Goal: Transaction & Acquisition: Purchase product/service

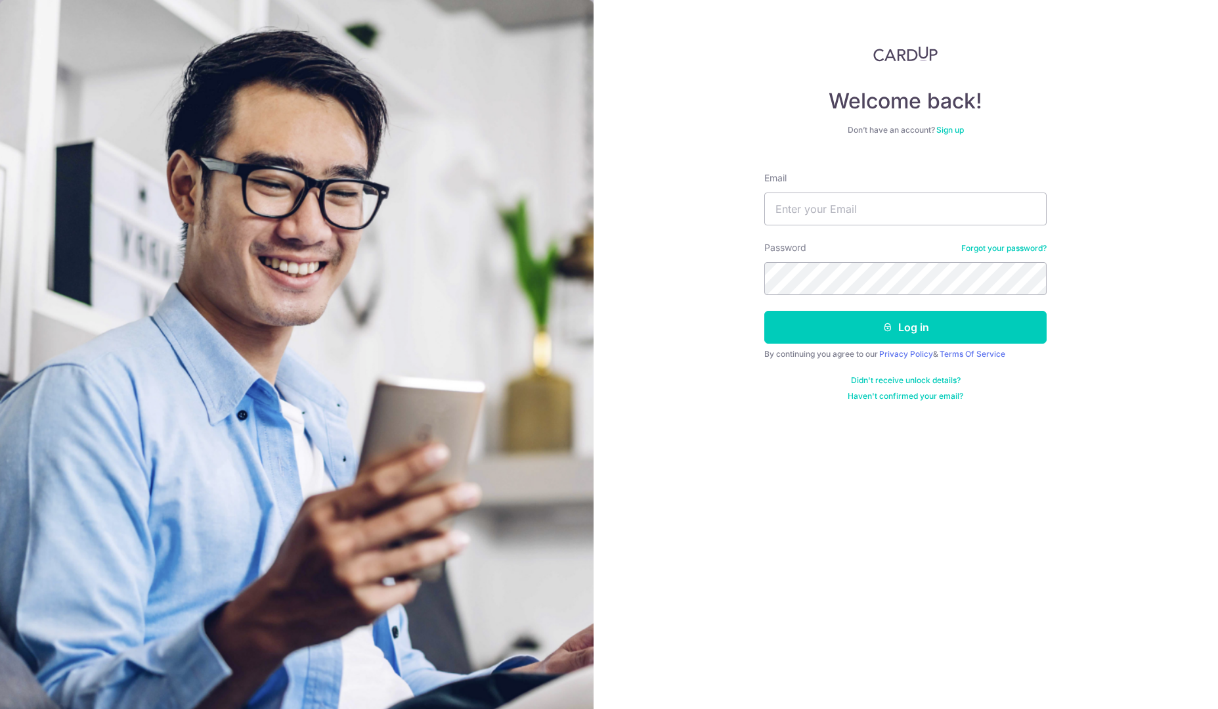
type input "galaxy_garden2003@yahoo.co.jp"
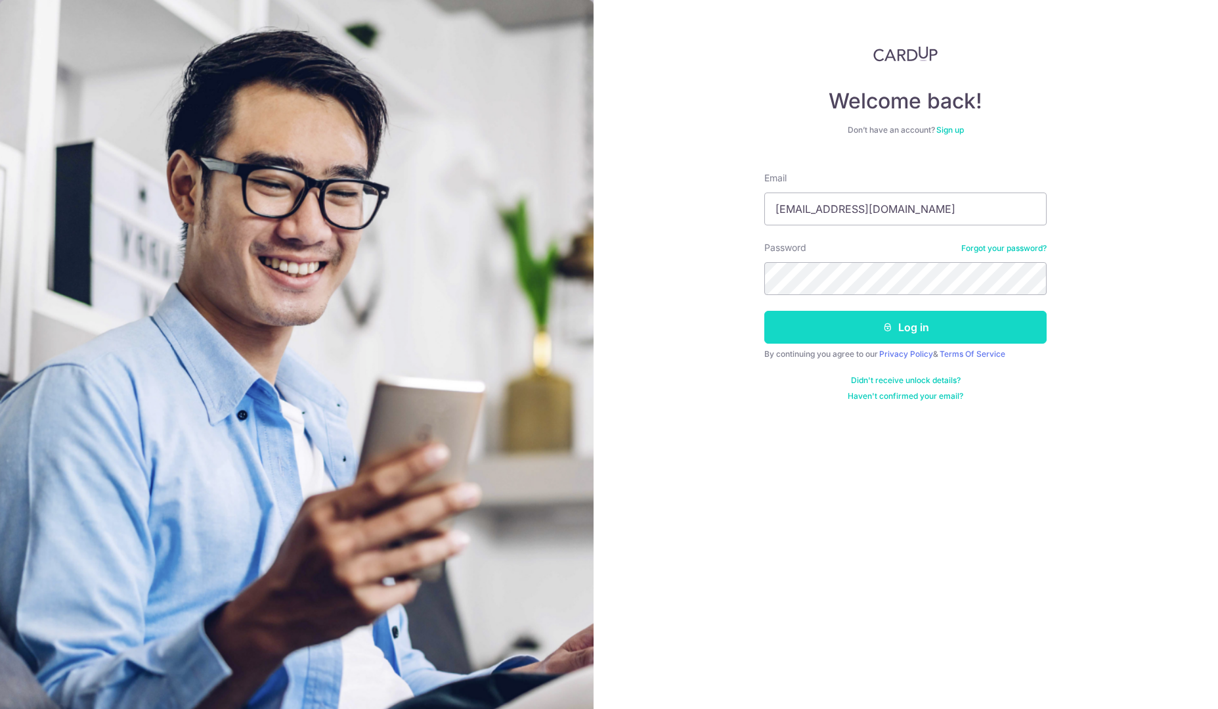
click at [878, 328] on button "Log in" at bounding box center [905, 327] width 282 height 33
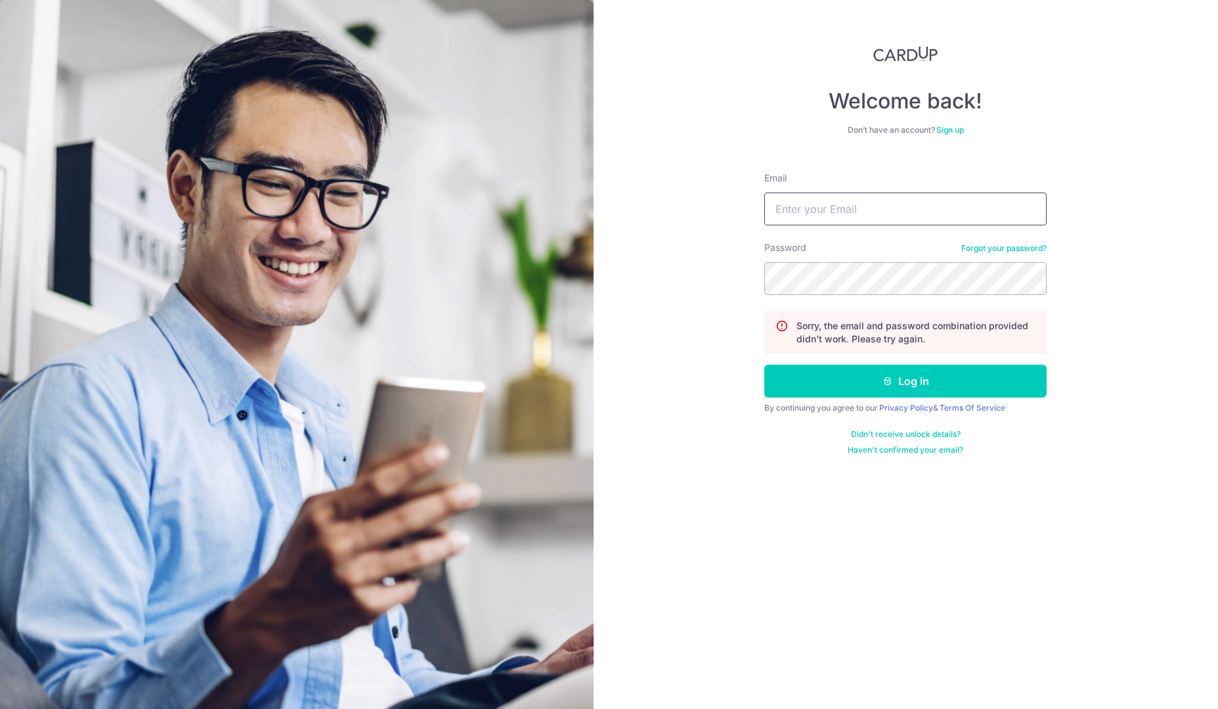
click at [816, 213] on input "Email" at bounding box center [905, 208] width 282 height 33
type input "galaxy_garden2003@yahoo.co.jp"
click at [916, 384] on button "Log in" at bounding box center [905, 381] width 282 height 33
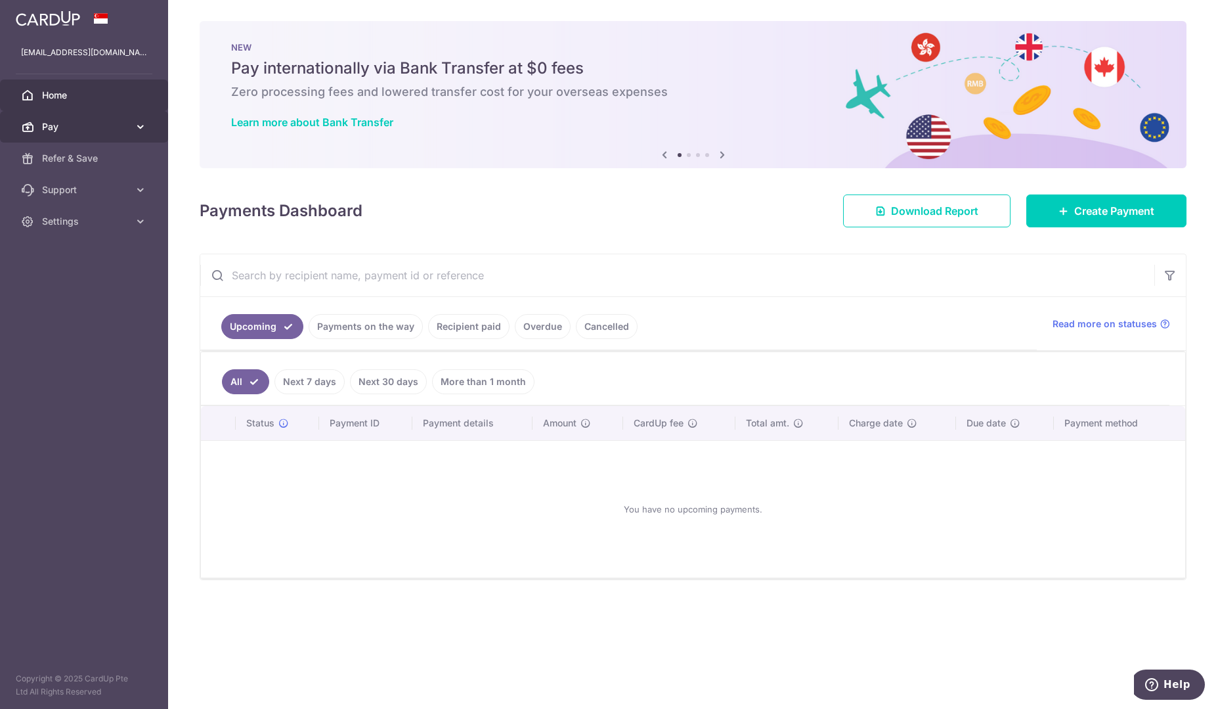
click at [79, 123] on span "Pay" at bounding box center [85, 126] width 87 height 13
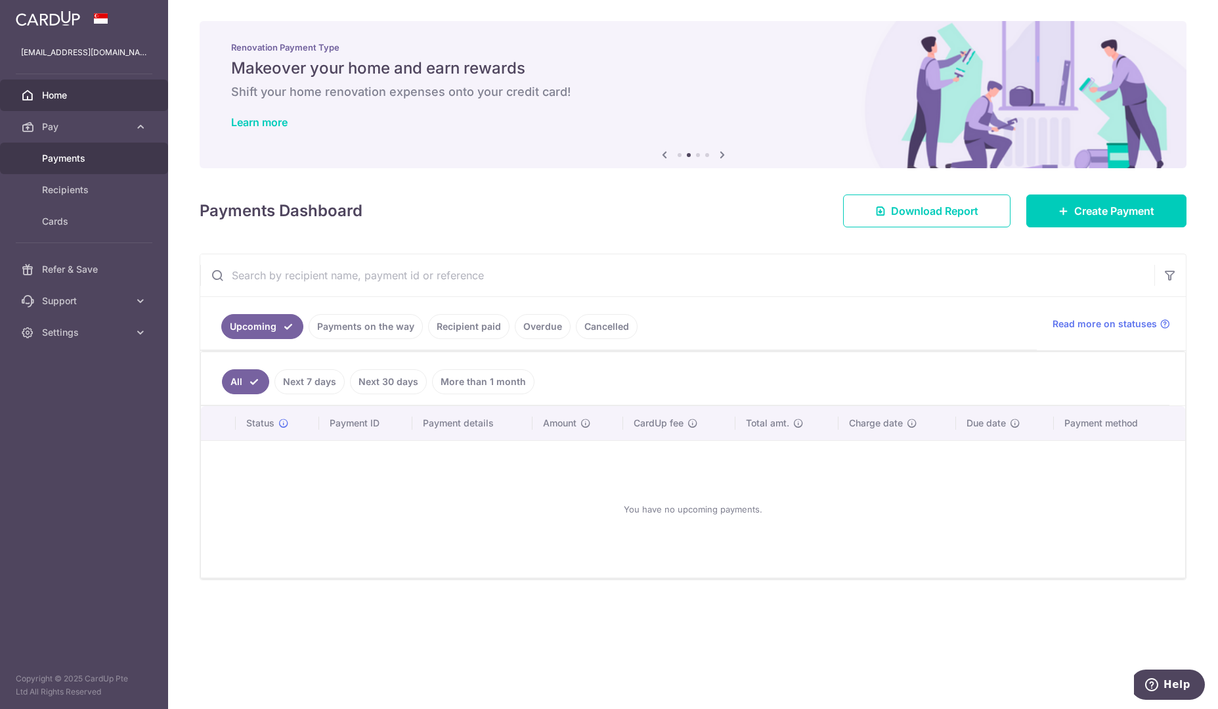
click at [77, 154] on span "Payments" at bounding box center [85, 158] width 87 height 13
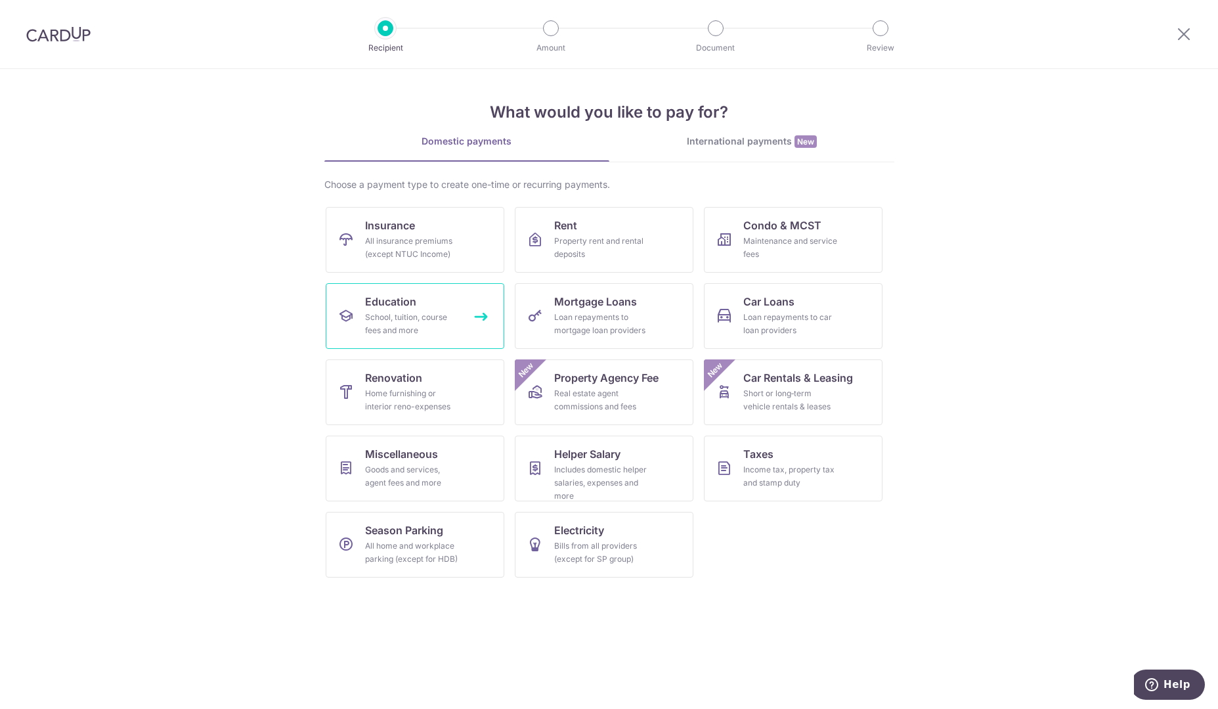
click at [409, 323] on div "School, tuition, course fees and more" at bounding box center [412, 324] width 95 height 26
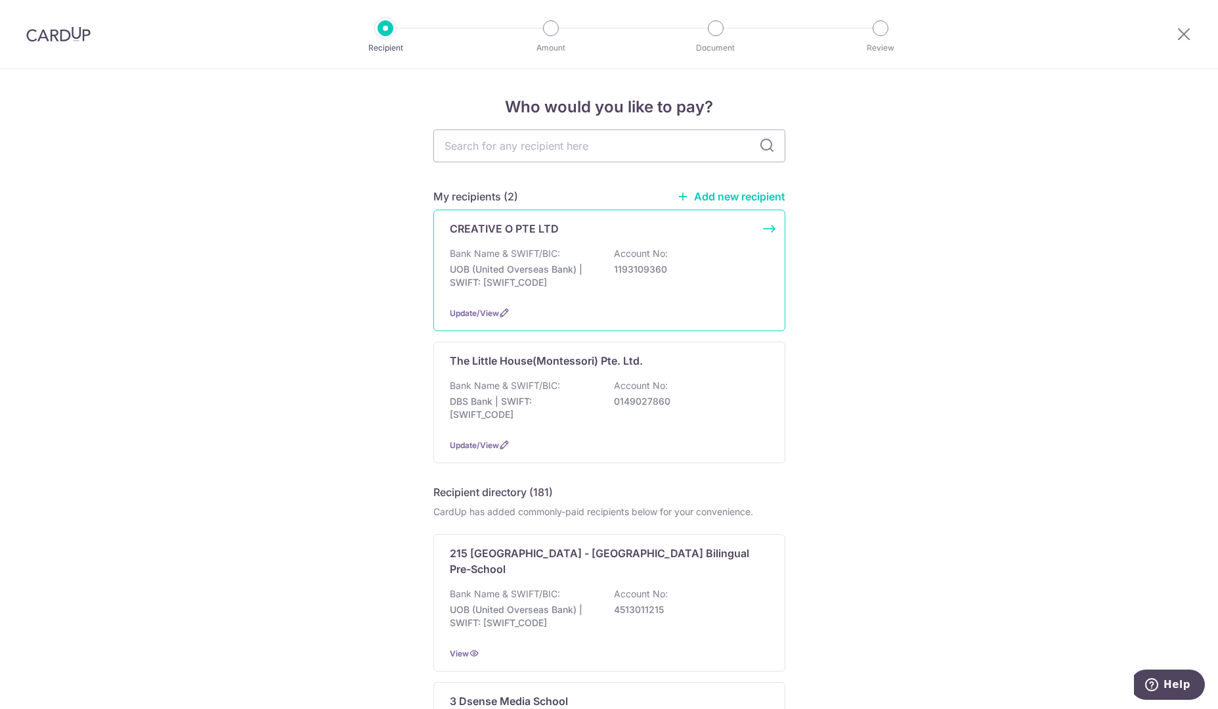
click at [584, 277] on p "UOB (United Overseas Bank) | SWIFT: [SWIFT_CODE]" at bounding box center [523, 276] width 147 height 26
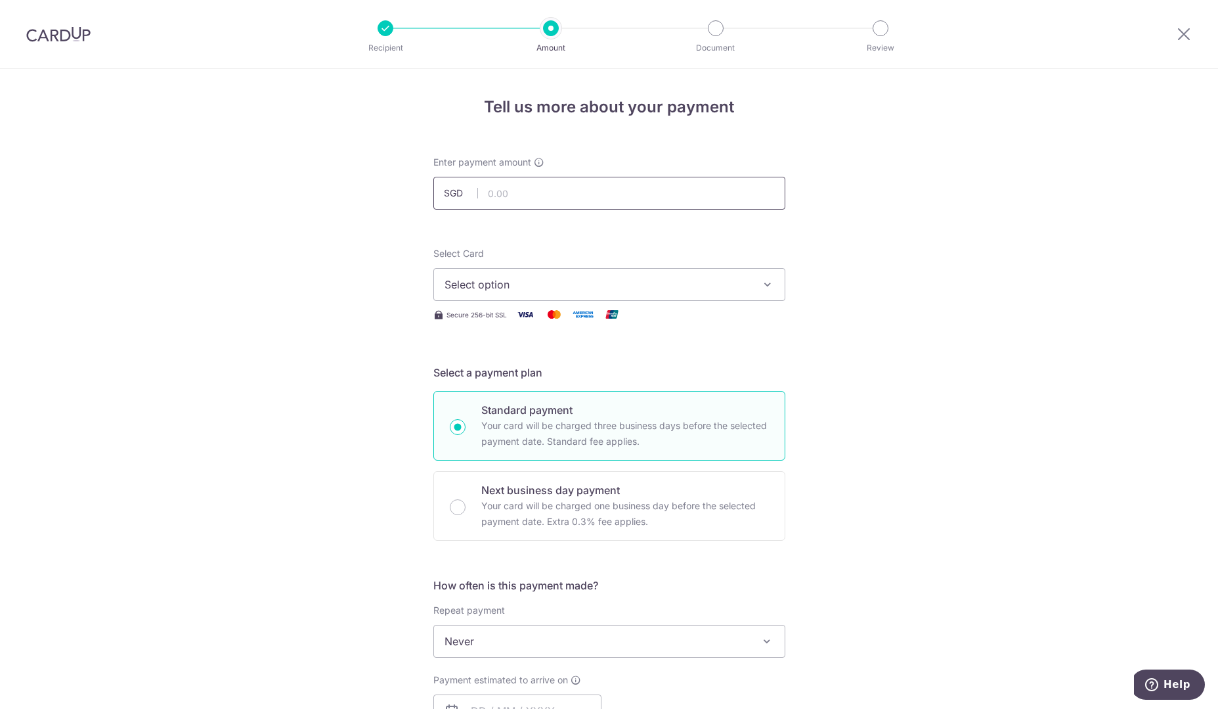
click at [521, 187] on input "text" at bounding box center [609, 193] width 352 height 33
type input "3,335.40"
click at [595, 289] on span "Select option" at bounding box center [598, 285] width 306 height 16
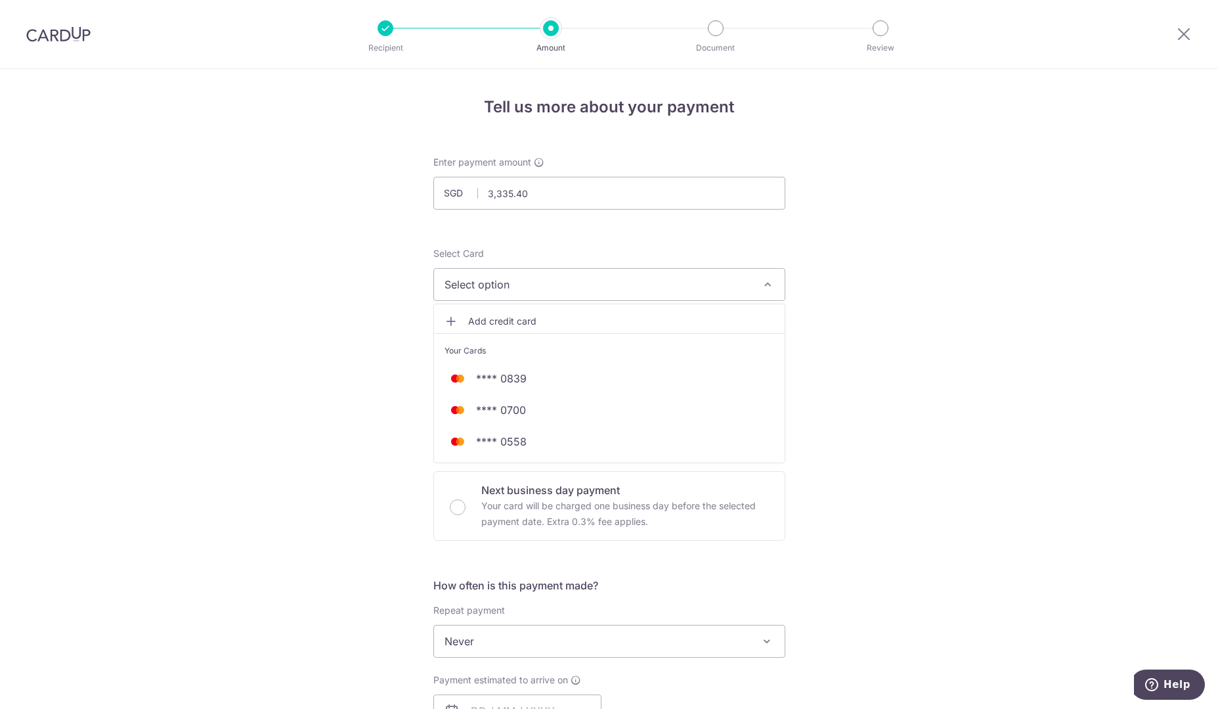
click at [449, 319] on icon at bounding box center [451, 321] width 13 height 13
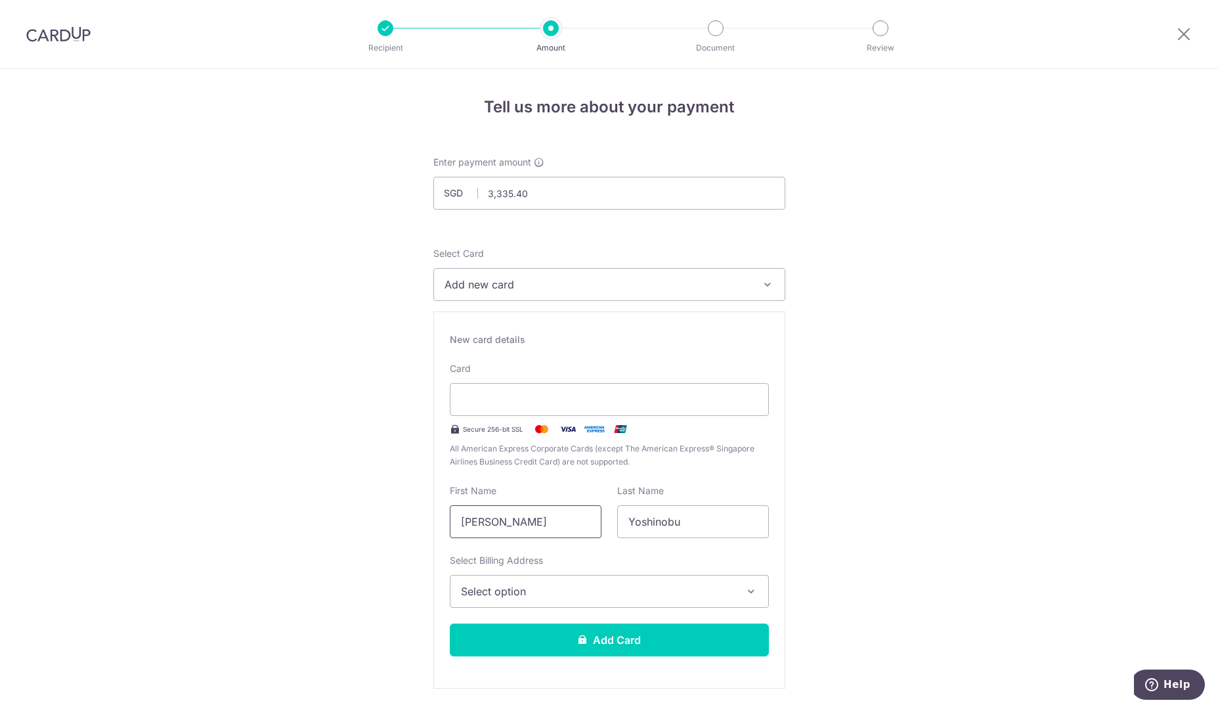
drag, startPoint x: 502, startPoint y: 523, endPoint x: 449, endPoint y: 521, distance: 53.3
click at [450, 521] on input "[PERSON_NAME]" at bounding box center [526, 521] width 152 height 33
type input "Yoshinobu"
drag, startPoint x: 672, startPoint y: 520, endPoint x: 591, endPoint y: 519, distance: 80.8
click at [591, 519] on div "First Name Yoshinobu Last Name Yoshinobu" at bounding box center [609, 511] width 335 height 54
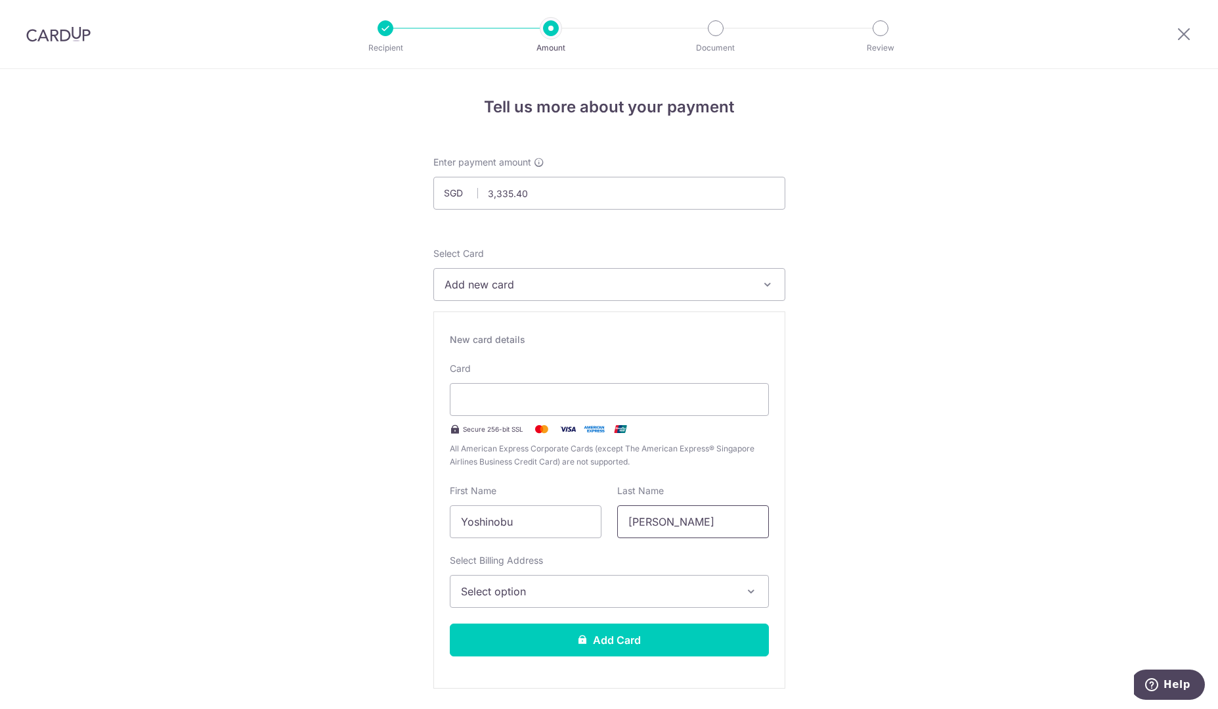
type input "[PERSON_NAME]"
click at [751, 587] on icon "button" at bounding box center [751, 591] width 13 height 13
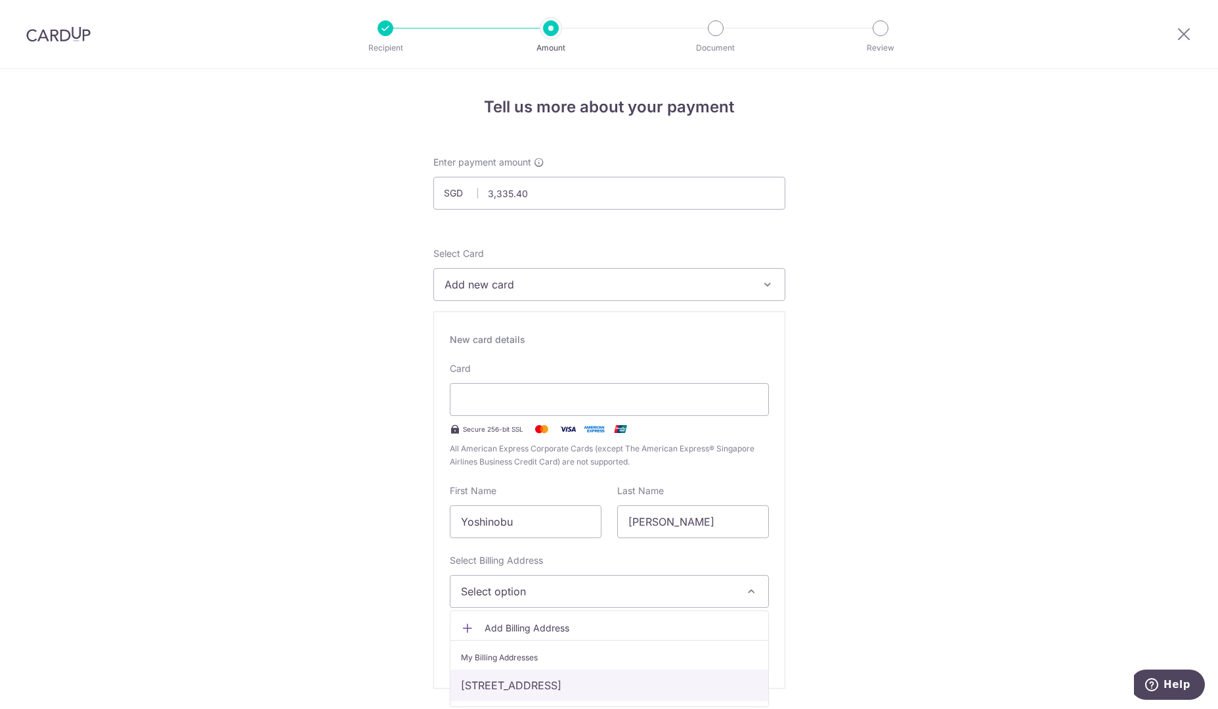
click at [659, 684] on link "[STREET_ADDRESS]" at bounding box center [610, 685] width 318 height 32
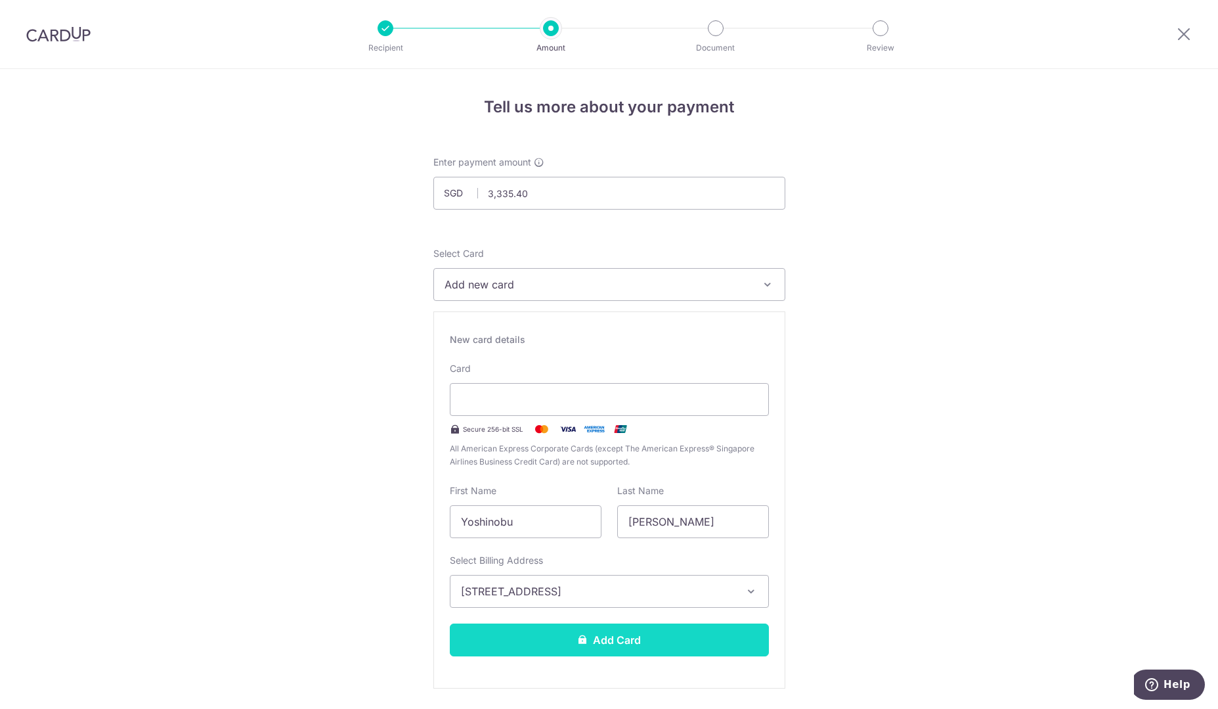
click at [629, 636] on button "Add Card" at bounding box center [609, 639] width 319 height 33
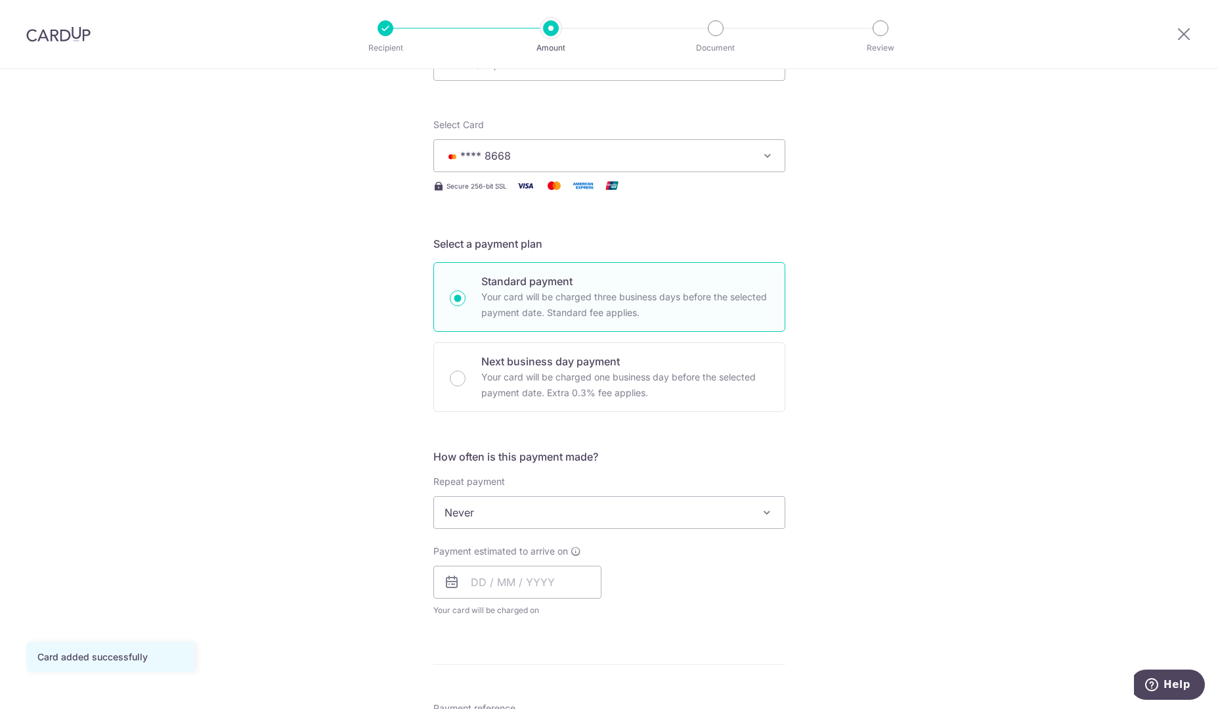
scroll to position [131, 0]
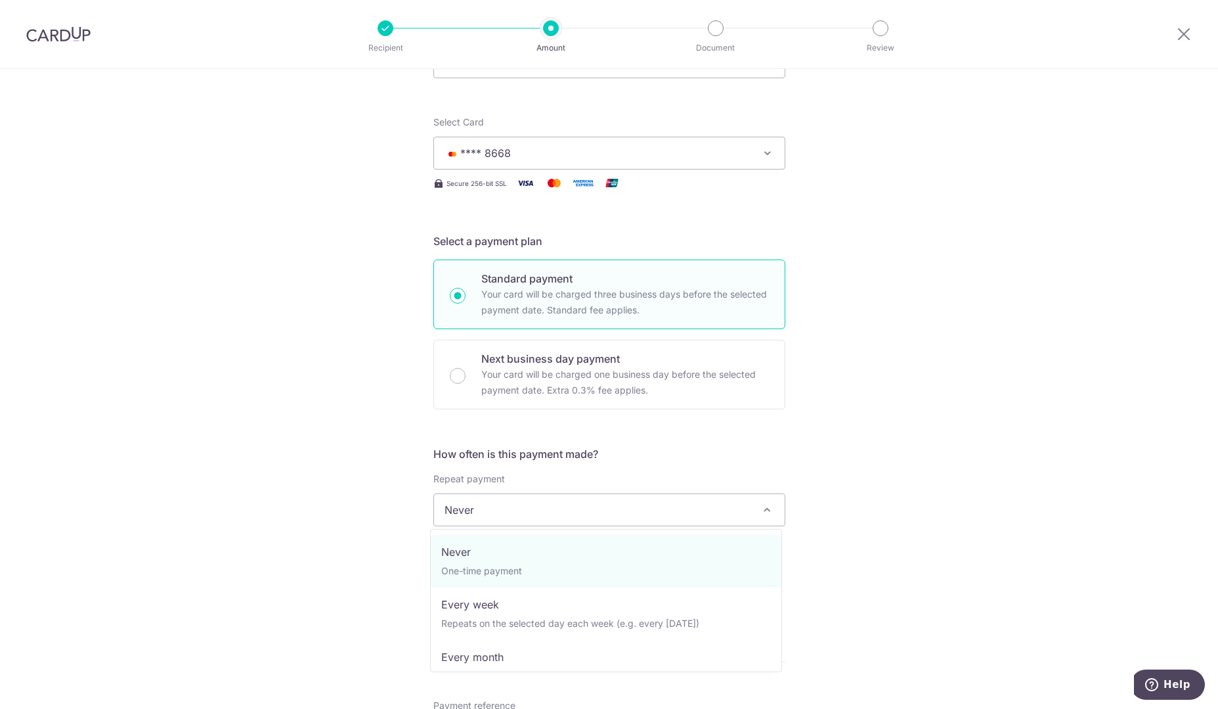
click at [764, 509] on span at bounding box center [767, 510] width 16 height 16
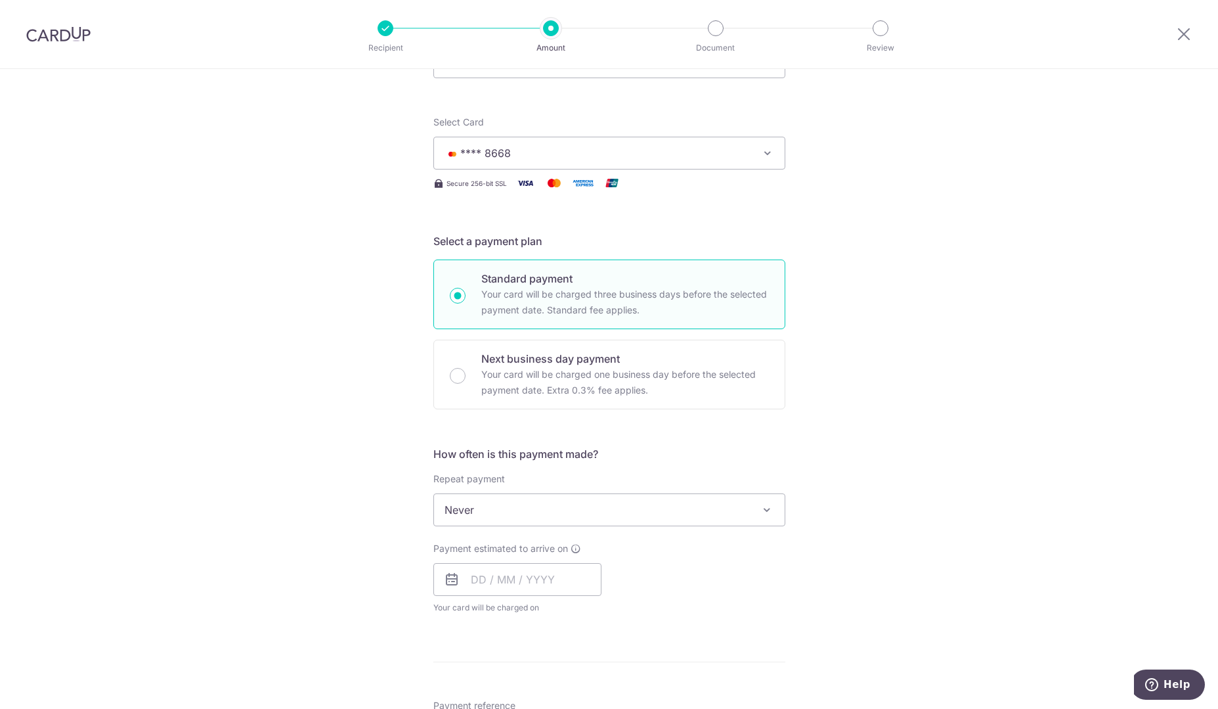
click at [872, 530] on div "Tell us more about your payment Enter payment amount SGD 3,335.40 3335.40 Card …" at bounding box center [609, 532] width 1218 height 1188
click at [498, 584] on input "text" at bounding box center [517, 579] width 168 height 33
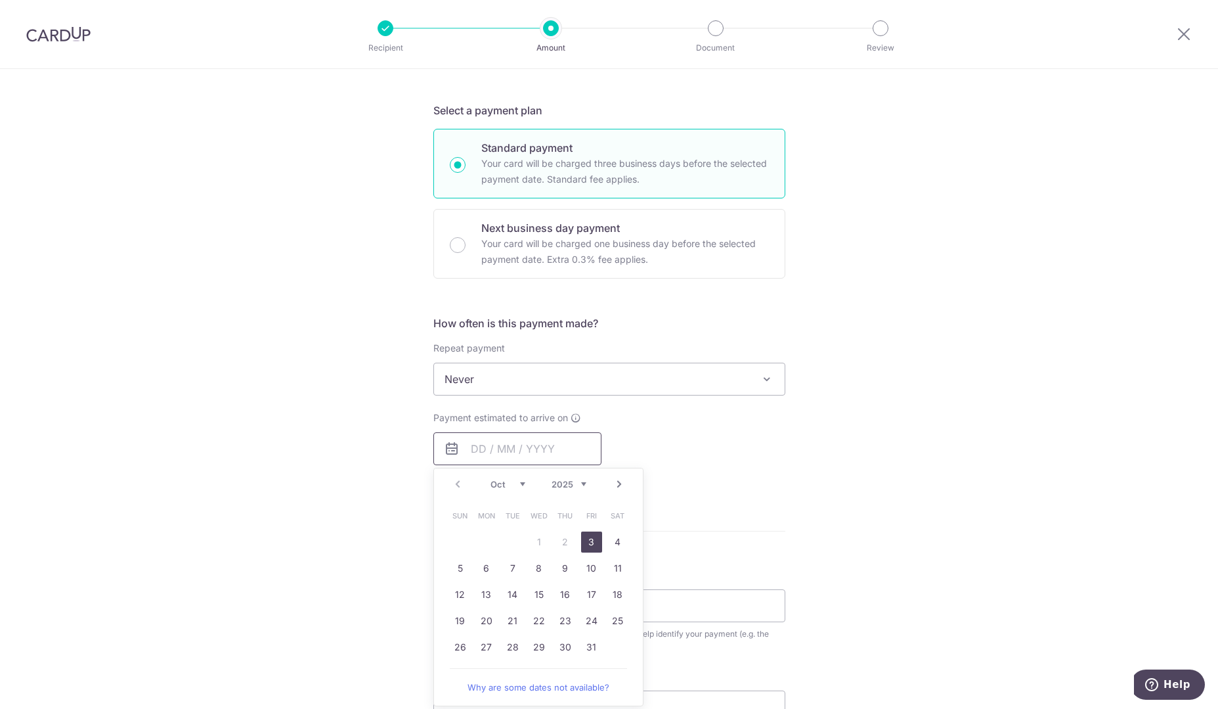
scroll to position [263, 0]
click at [588, 570] on link "10" at bounding box center [591, 567] width 21 height 21
type input "[DATE]"
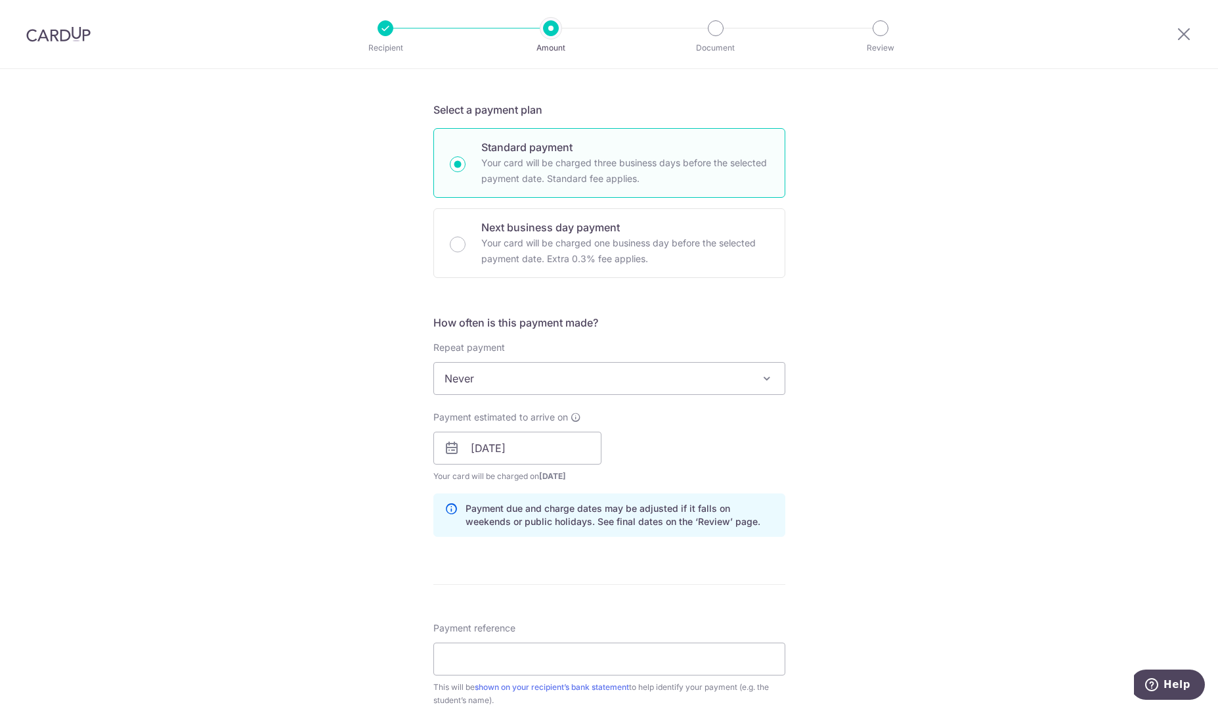
click at [689, 456] on div "Payment estimated to arrive on 10/10/2025 Prev Next Oct Nov Dec 2025 2026 2027 …" at bounding box center [610, 446] width 368 height 72
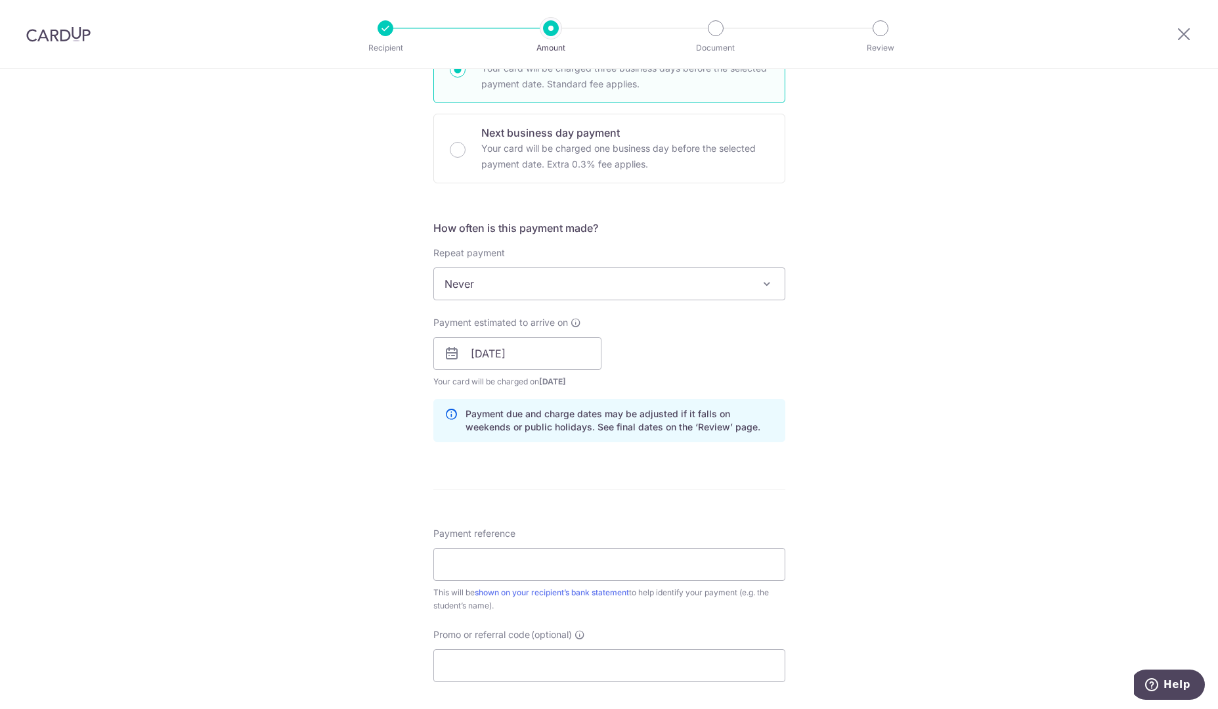
scroll to position [394, 0]
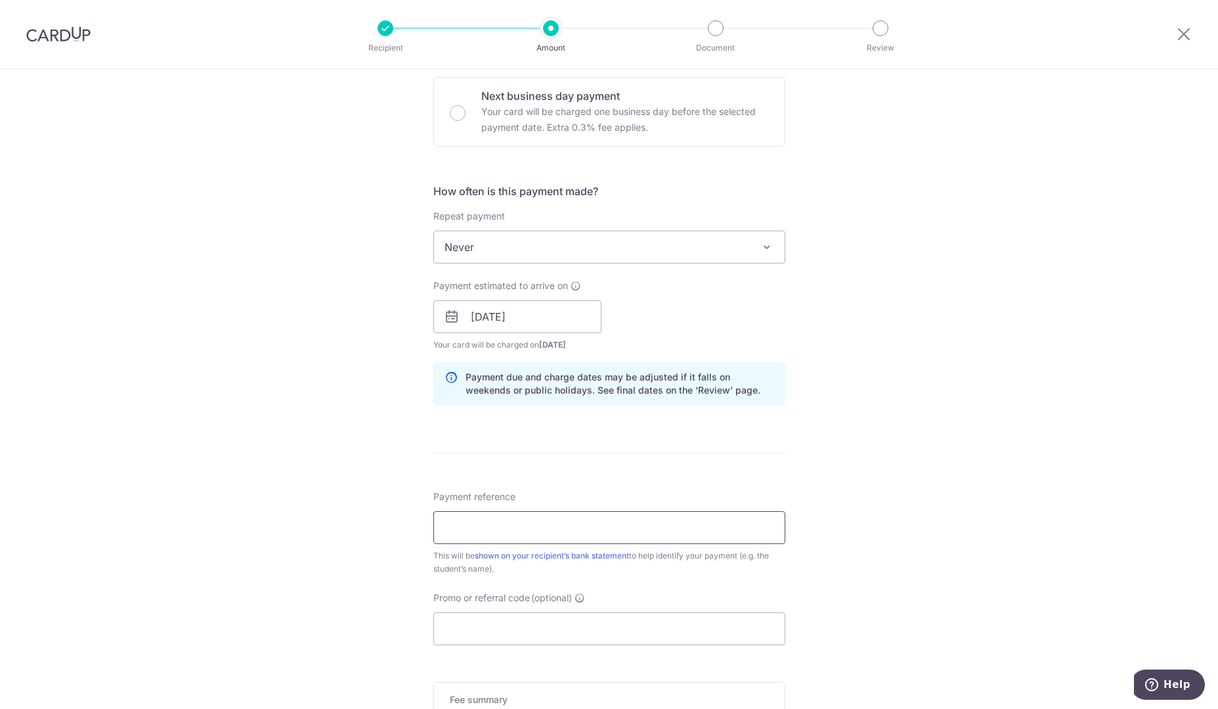
click at [551, 528] on input "Payment reference" at bounding box center [609, 527] width 352 height 33
type input "Toka IZUMI SCHOOL FEE AUG [DATE]"
click at [527, 629] on input "Promo or referral code (optional)" at bounding box center [609, 628] width 352 height 33
paste input "OFF225"
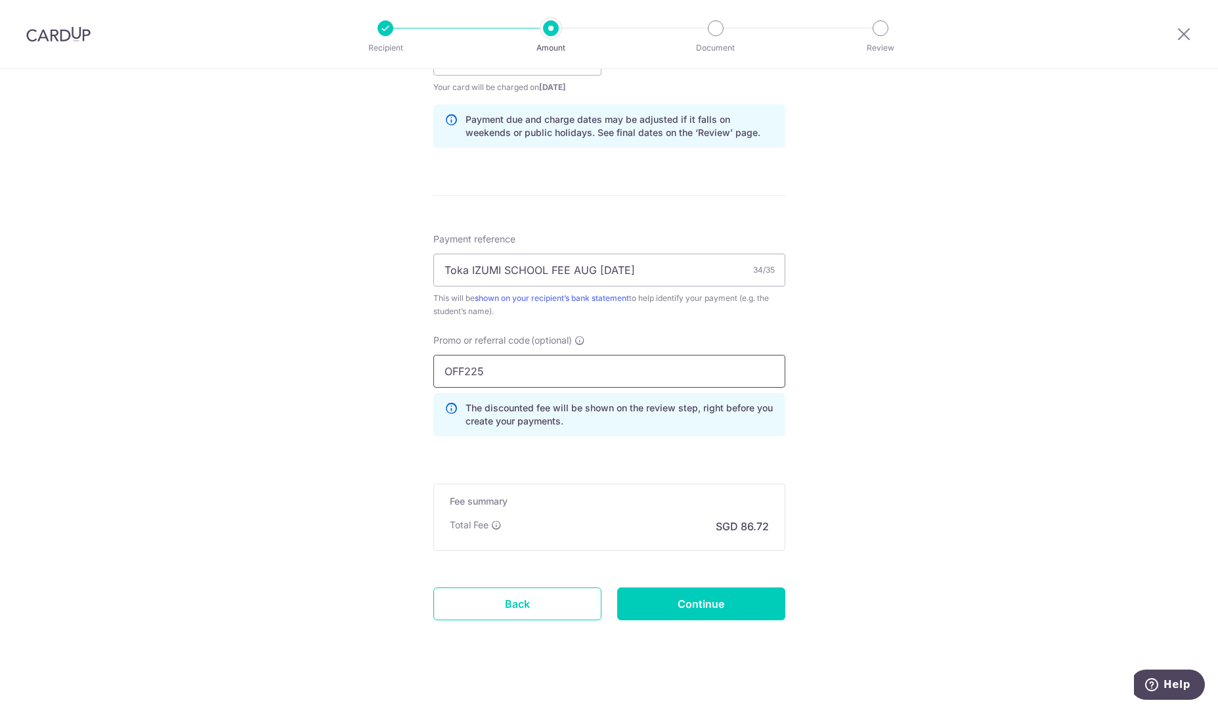
scroll to position [657, 0]
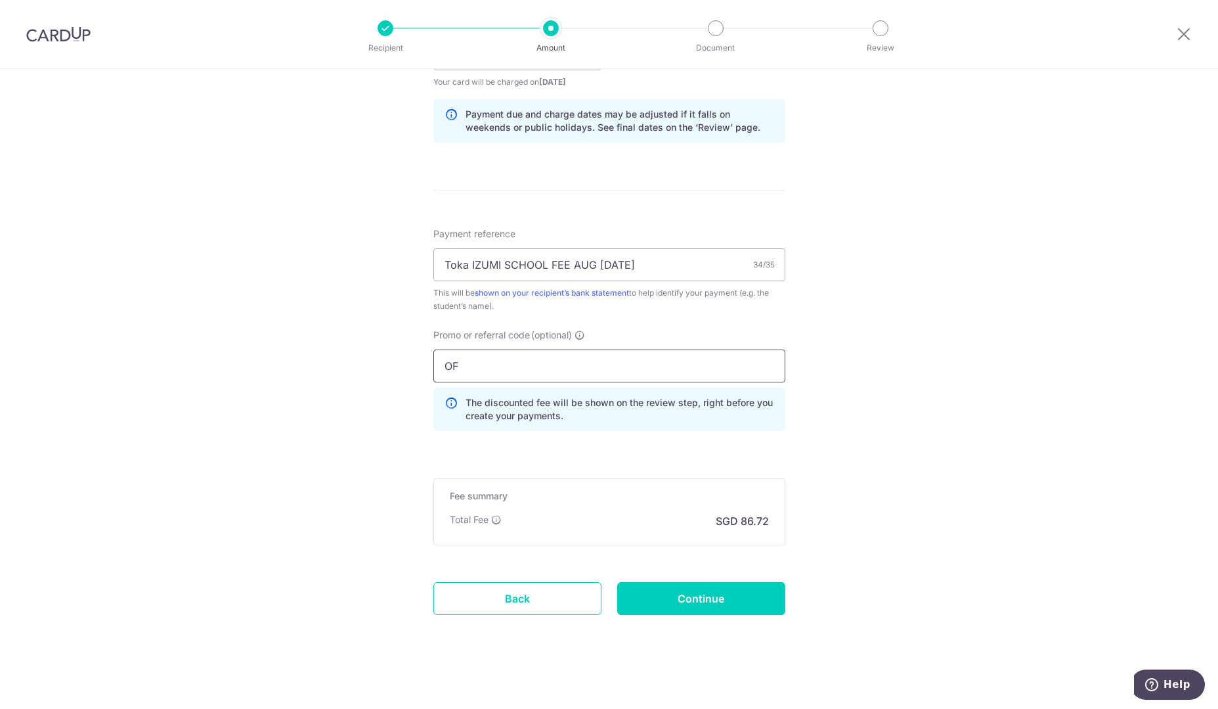
type input "O"
paste input "OFF225"
click at [593, 365] on input "OFF225" at bounding box center [609, 365] width 352 height 33
type input "OFF225"
click at [697, 601] on input "Continue" at bounding box center [701, 598] width 168 height 33
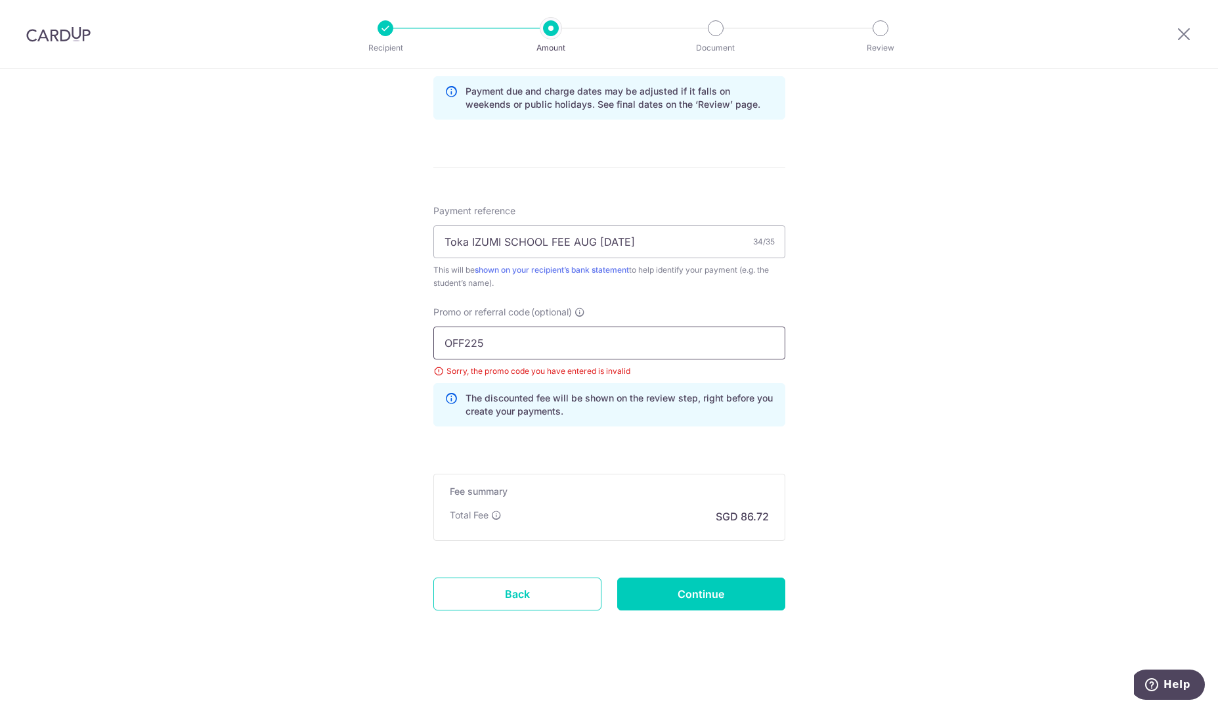
click at [527, 342] on input "OFF225" at bounding box center [609, 342] width 352 height 33
click at [513, 342] on input "OFF225" at bounding box center [609, 342] width 352 height 33
click button "Add Card" at bounding box center [0, 0] width 0 height 0
click at [678, 592] on input "Continue" at bounding box center [701, 593] width 168 height 33
click at [546, 333] on input "OFF225" at bounding box center [609, 342] width 352 height 33
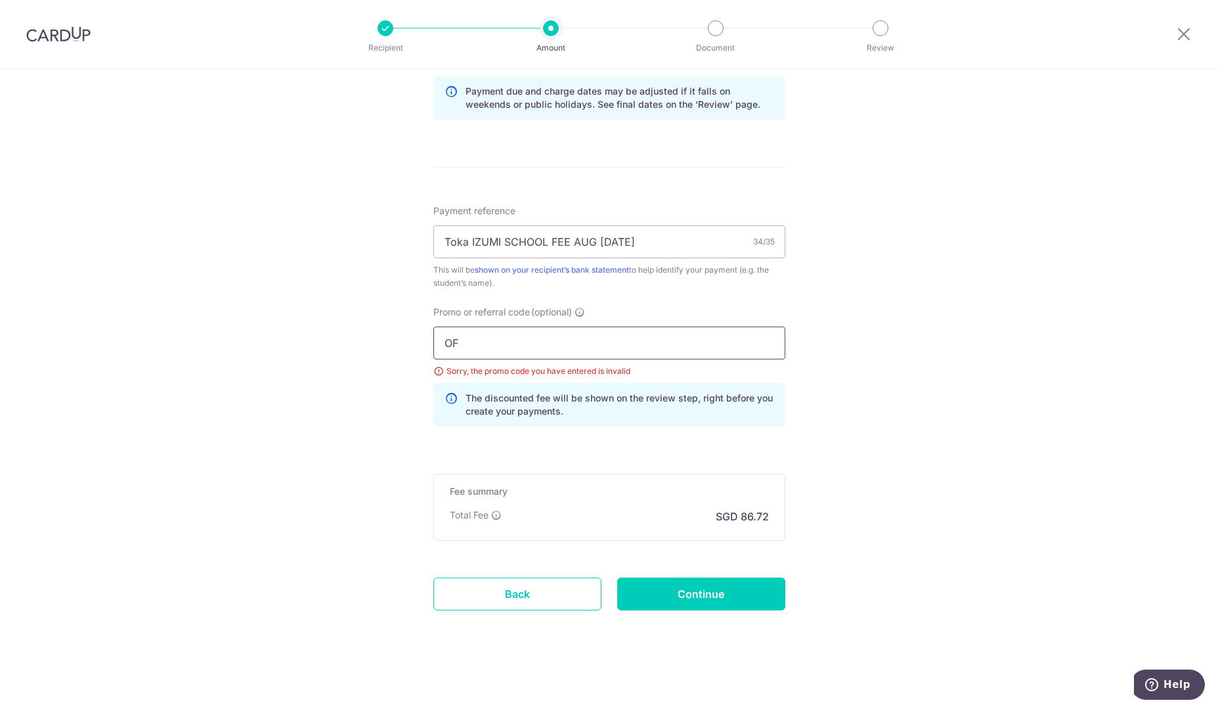
type input "O"
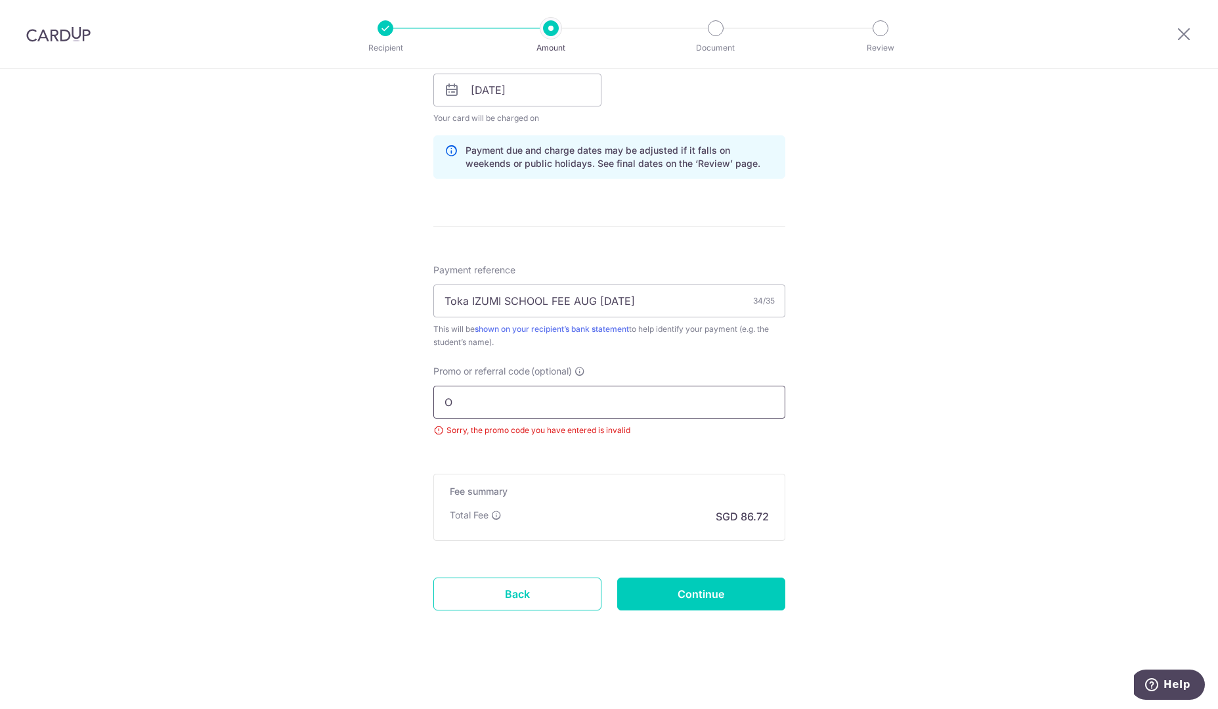
scroll to position [680, 0]
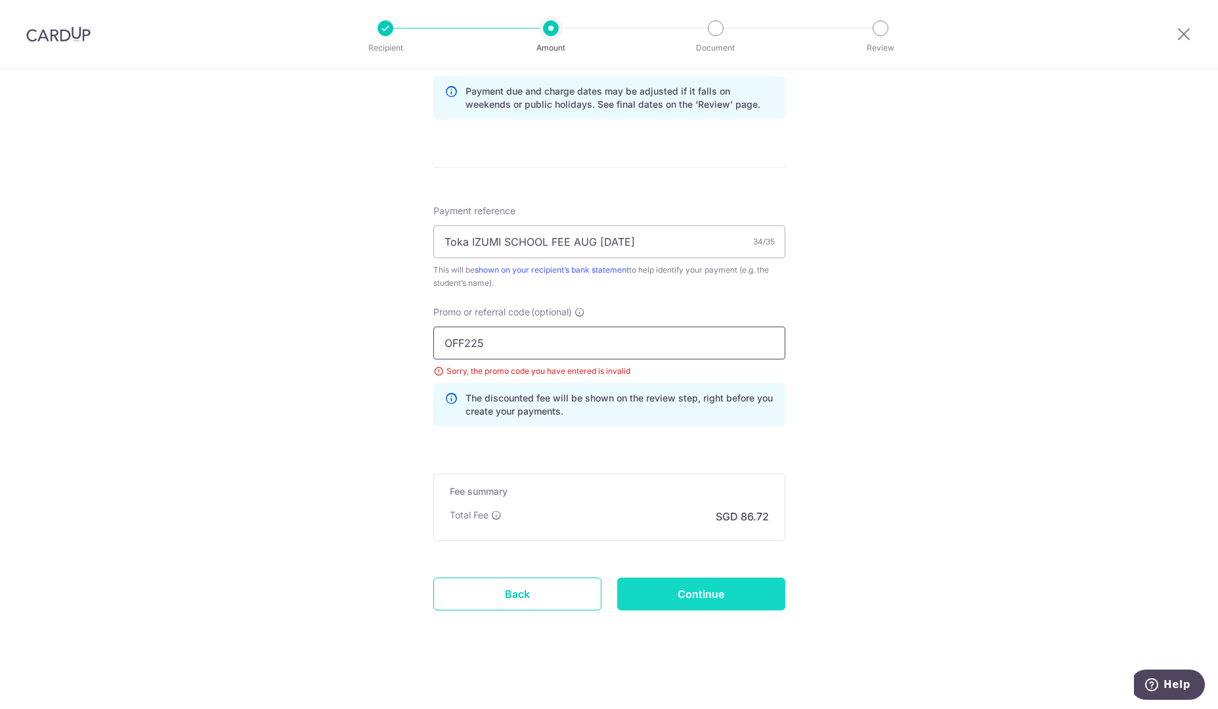
type input "OFF225"
click at [696, 590] on input "Continue" at bounding box center [701, 593] width 168 height 33
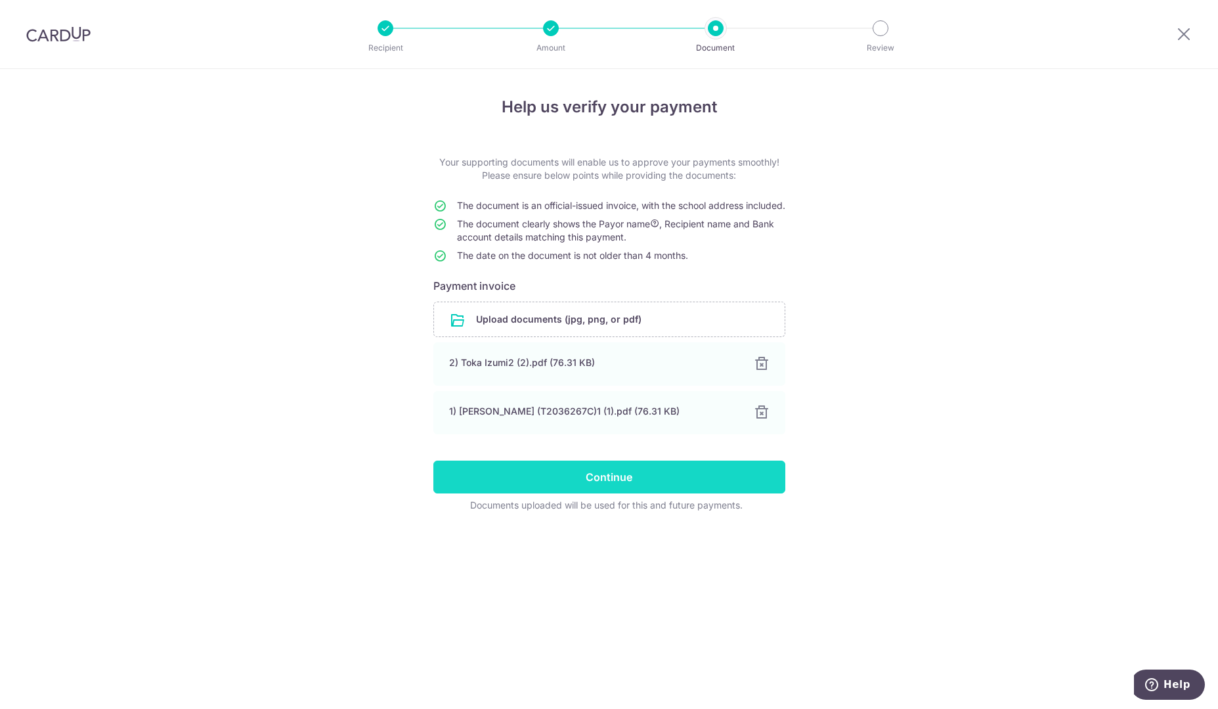
click at [620, 489] on input "Continue" at bounding box center [609, 476] width 352 height 33
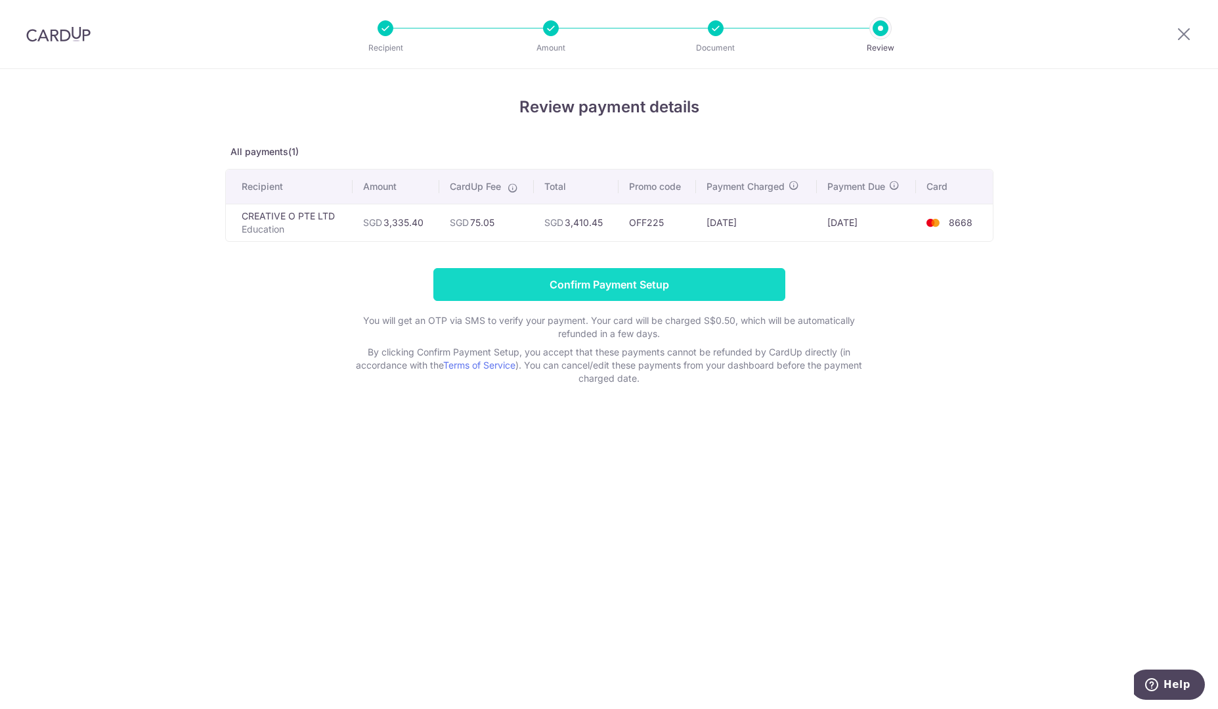
click at [623, 287] on input "Confirm Payment Setup" at bounding box center [609, 284] width 352 height 33
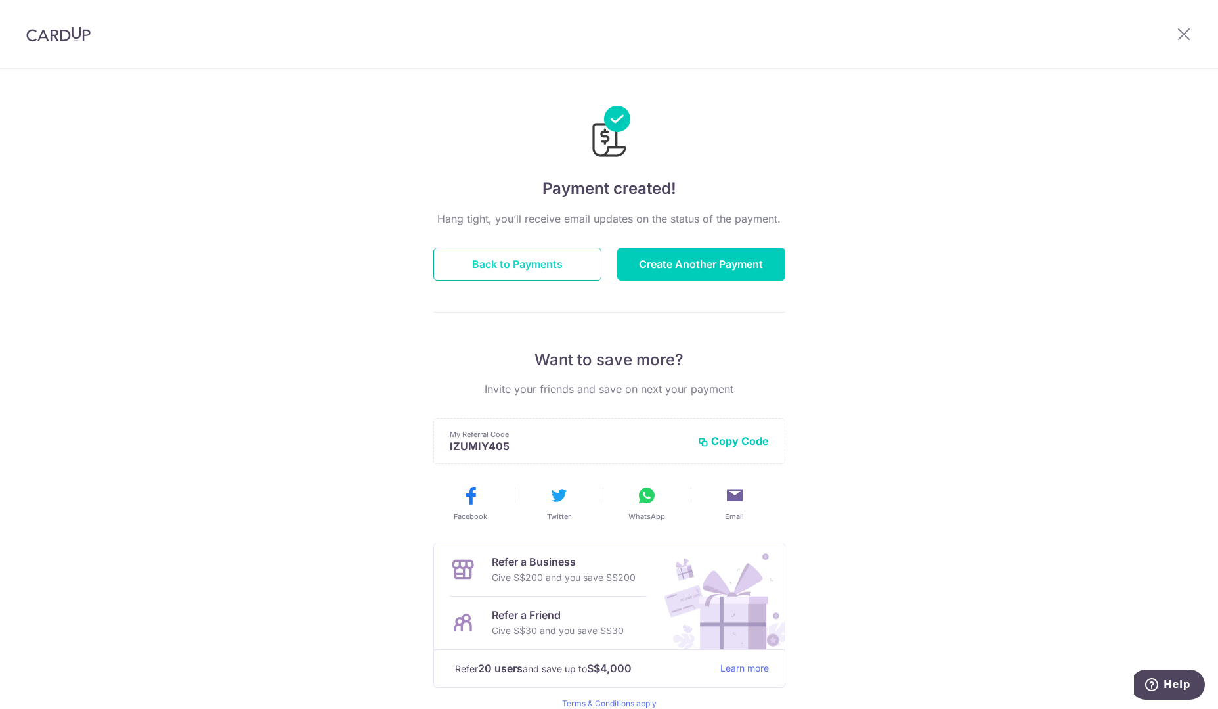
click at [554, 265] on button "Back to Payments" at bounding box center [517, 264] width 168 height 33
